Goal: Information Seeking & Learning: Learn about a topic

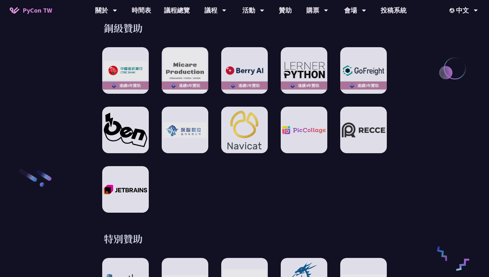
scroll to position [953, 0]
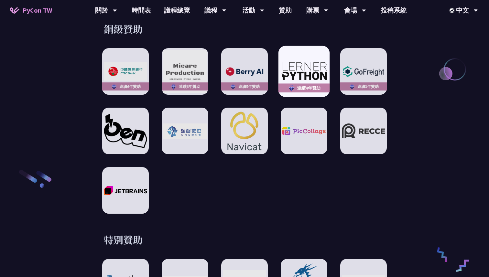
click at [309, 84] on div "連續4年贊助" at bounding box center [303, 88] width 51 height 9
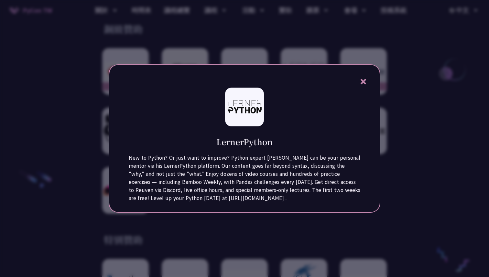
click at [363, 81] on icon at bounding box center [362, 81] width 5 height 5
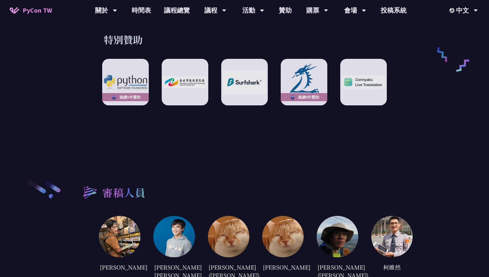
scroll to position [1144, 0]
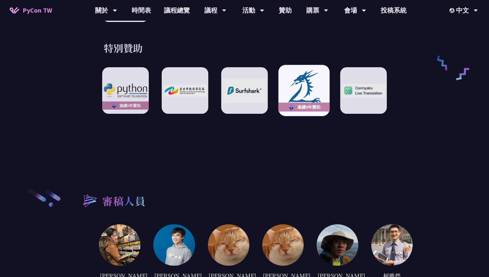
click at [322, 103] on div "連續8年贊助" at bounding box center [303, 107] width 51 height 9
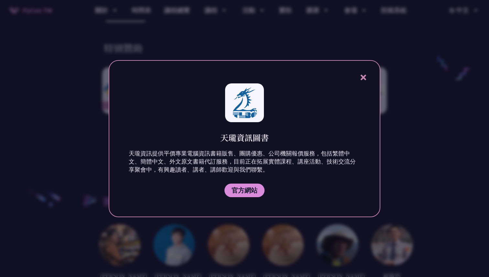
click at [416, 103] on div at bounding box center [244, 138] width 489 height 277
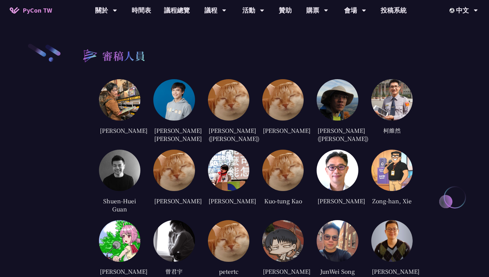
scroll to position [1294, 0]
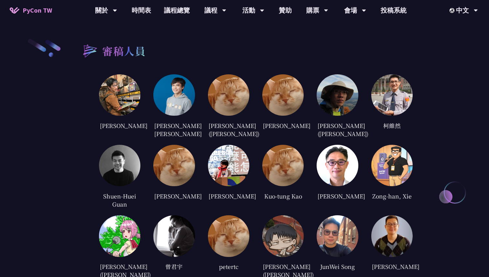
click at [341, 154] on img at bounding box center [336, 165] width 41 height 41
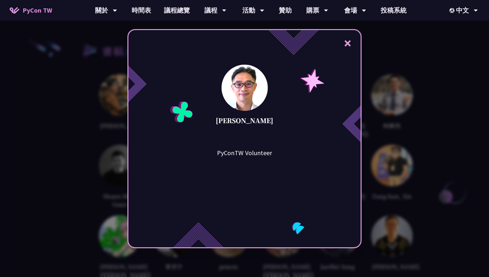
click at [348, 47] on button "×" at bounding box center [347, 42] width 19 height 19
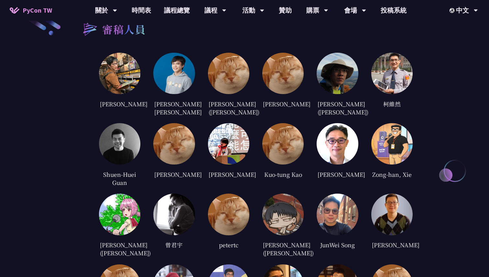
scroll to position [1321, 0]
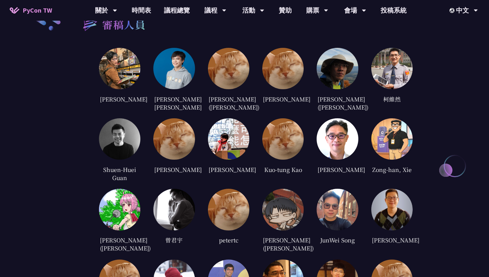
click at [290, 143] on img at bounding box center [282, 138] width 41 height 41
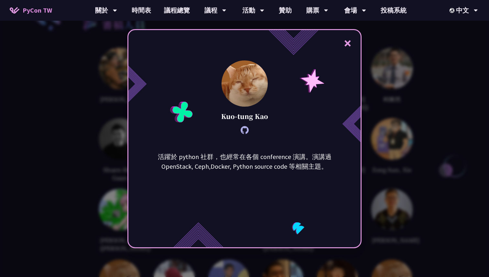
drag, startPoint x: 220, startPoint y: 119, endPoint x: 278, endPoint y: 119, distance: 57.5
click at [278, 119] on div "× [PERSON_NAME] 活躍於 python 社群，也經常在各個 conference 演講。演講過 OpenStack, Ceph,Docker, …" at bounding box center [244, 138] width 234 height 219
copy p "Kuo-tung Kao"
click at [347, 44] on button "×" at bounding box center [347, 42] width 19 height 19
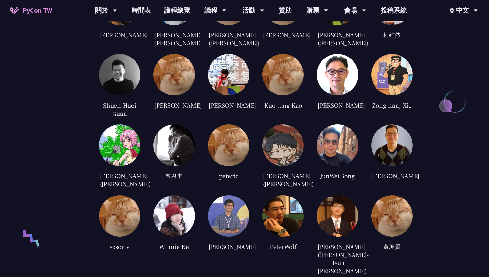
scroll to position [1385, 0]
click at [279, 89] on div "Kuo-tung Kao" at bounding box center [282, 86] width 41 height 64
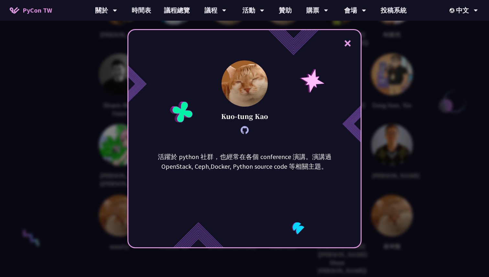
drag, startPoint x: 222, startPoint y: 119, endPoint x: 271, endPoint y: 119, distance: 49.1
click at [271, 119] on div "× [PERSON_NAME] 活躍於 python 社群，也經常在各個 conference 演講。演講過 OpenStack, Ceph,Docker, …" at bounding box center [244, 138] width 234 height 219
copy p "Kuo-tung Kao"
click at [346, 43] on button "×" at bounding box center [347, 42] width 19 height 19
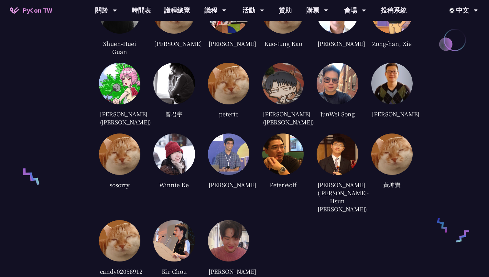
scroll to position [1452, 0]
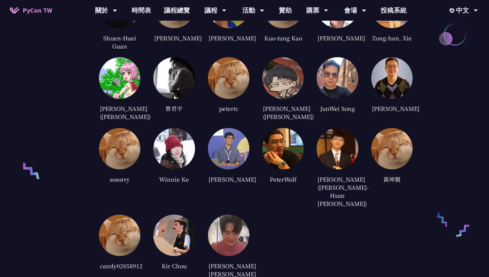
click at [275, 158] on img at bounding box center [282, 148] width 41 height 41
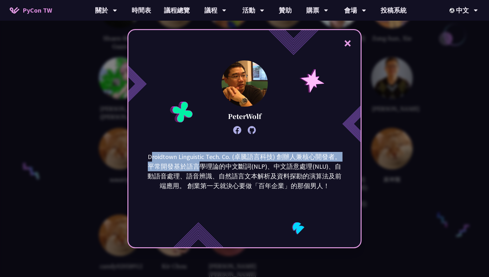
drag, startPoint x: 153, startPoint y: 157, endPoint x: 201, endPoint y: 162, distance: 48.8
click at [201, 162] on p "Droidtown Linguistic Tech. Co. (卓騰語言科技) 創辦人兼核心開發者。 平常開發基於語言學理論的中文斷詞(NLP)、中文語意處理…" at bounding box center [244, 171] width 195 height 39
drag, startPoint x: 142, startPoint y: 157, endPoint x: 340, endPoint y: 158, distance: 198.4
click at [340, 158] on div "Droidtown Linguistic Tech. Co. (卓騰語言科技) 創辦人兼核心開發者。 平常開發基於語言學理論的中文斷詞(NLP)、中文語意處理…" at bounding box center [244, 184] width 232 height 65
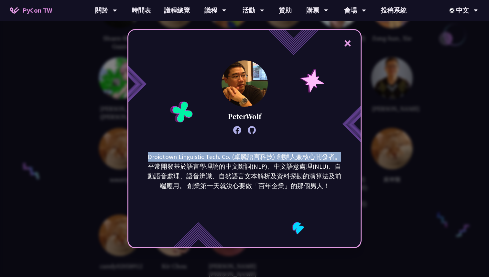
click at [340, 158] on p "Droidtown Linguistic Tech. Co. (卓騰語言科技) 創辦人兼核心開發者。 平常開發基於語言學理論的中文斷詞(NLP)、中文語意處理…" at bounding box center [244, 171] width 195 height 39
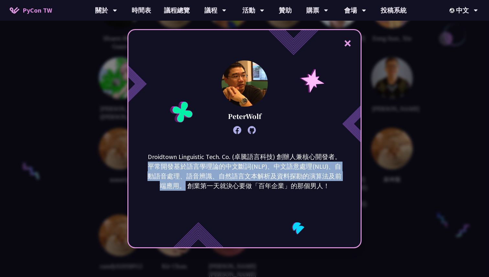
drag, startPoint x: 340, startPoint y: 158, endPoint x: 185, endPoint y: 190, distance: 158.4
click at [185, 190] on p "Droidtown Linguistic Tech. Co. (卓騰語言科技) 創辦人兼核心開發者。 平常開發基於語言學理論的中文斷詞(NLP)、中文語意處理…" at bounding box center [244, 171] width 195 height 39
click at [239, 130] on icon at bounding box center [237, 130] width 8 height 8
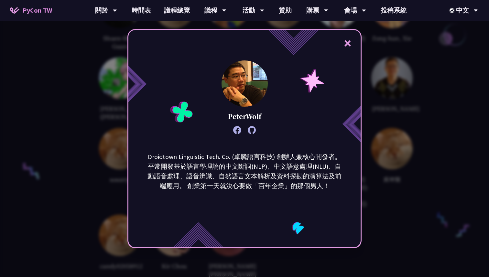
click at [371, 63] on div "× PeterWolf Droidtown Linguistic Tech. Co. (卓騰語言科技) 創辦人兼核心開發者。 平常開發基於語言學理論的中文斷詞…" at bounding box center [244, 138] width 489 height 277
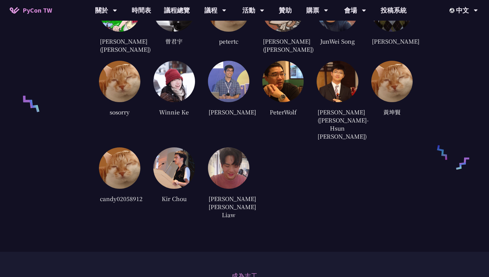
scroll to position [1524, 0]
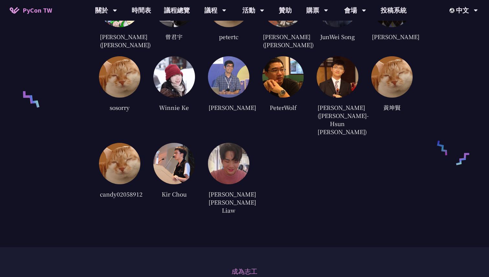
click at [186, 157] on img at bounding box center [173, 163] width 41 height 41
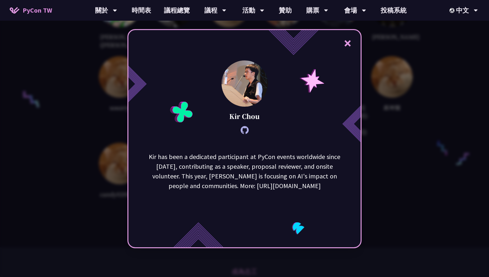
click at [352, 39] on button "×" at bounding box center [347, 42] width 19 height 19
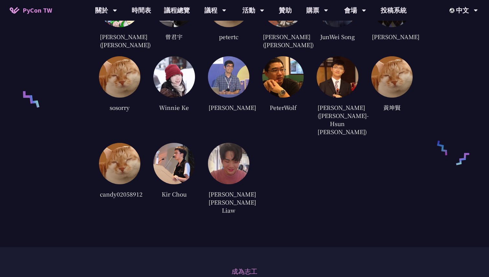
click at [226, 144] on img at bounding box center [228, 163] width 41 height 41
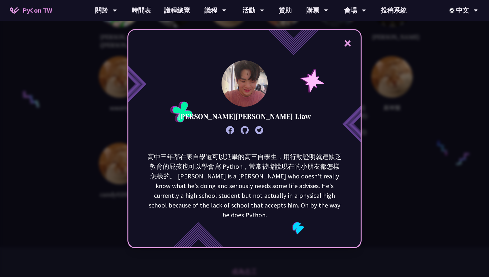
click at [345, 42] on button "×" at bounding box center [347, 42] width 19 height 19
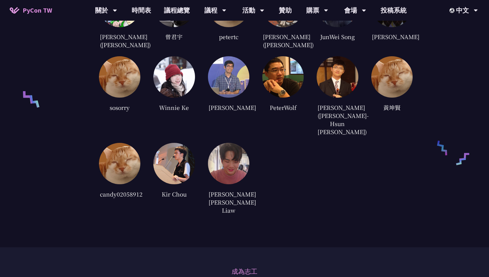
click at [113, 151] on img at bounding box center [119, 163] width 41 height 41
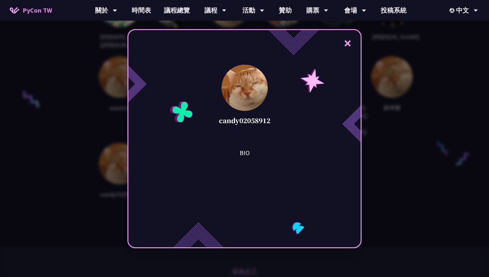
click at [347, 44] on button "×" at bounding box center [347, 42] width 19 height 19
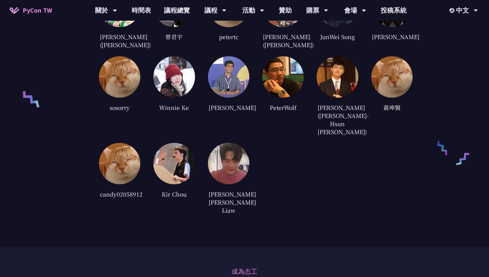
click at [344, 88] on img at bounding box center [336, 76] width 41 height 41
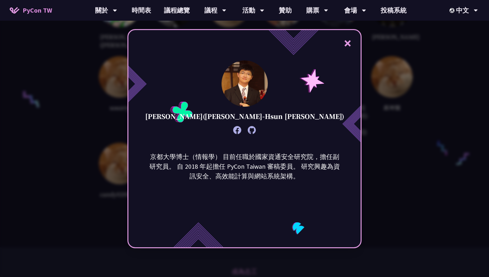
click at [349, 48] on button "×" at bounding box center [347, 42] width 19 height 19
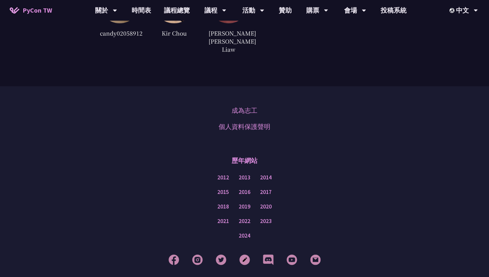
scroll to position [1696, 0]
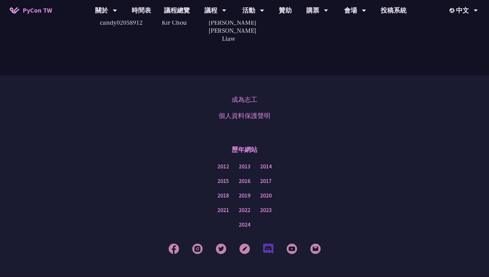
click at [268, 243] on img at bounding box center [268, 248] width 11 height 11
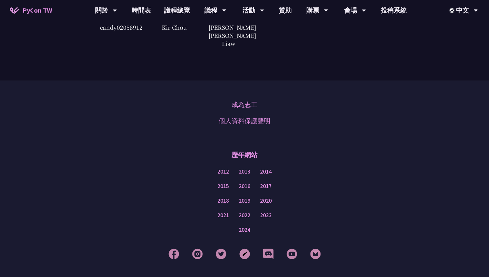
scroll to position [1692, 0]
click at [316, 248] on img at bounding box center [315, 253] width 11 height 11
